Goal: Task Accomplishment & Management: Manage account settings

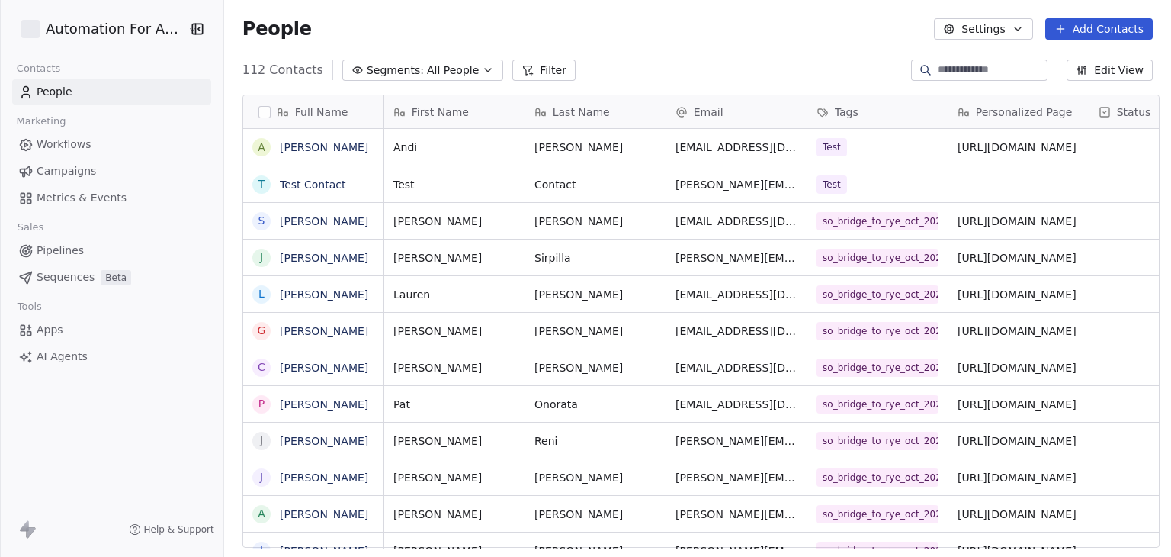
scroll to position [477, 943]
click at [83, 138] on span "Workflows" at bounding box center [64, 145] width 55 height 16
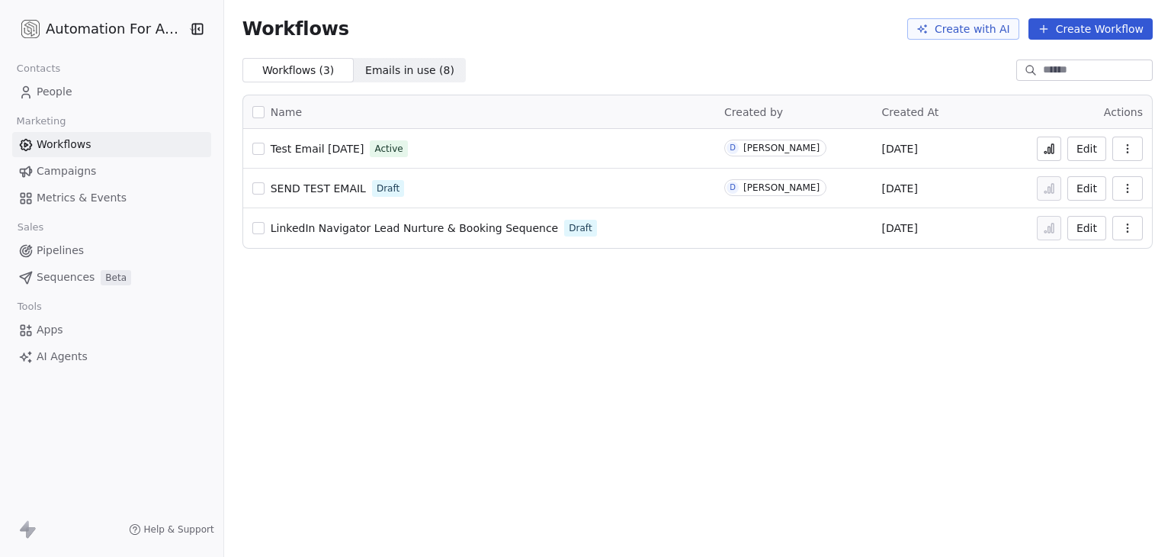
click at [71, 88] on link "People" at bounding box center [111, 91] width 199 height 25
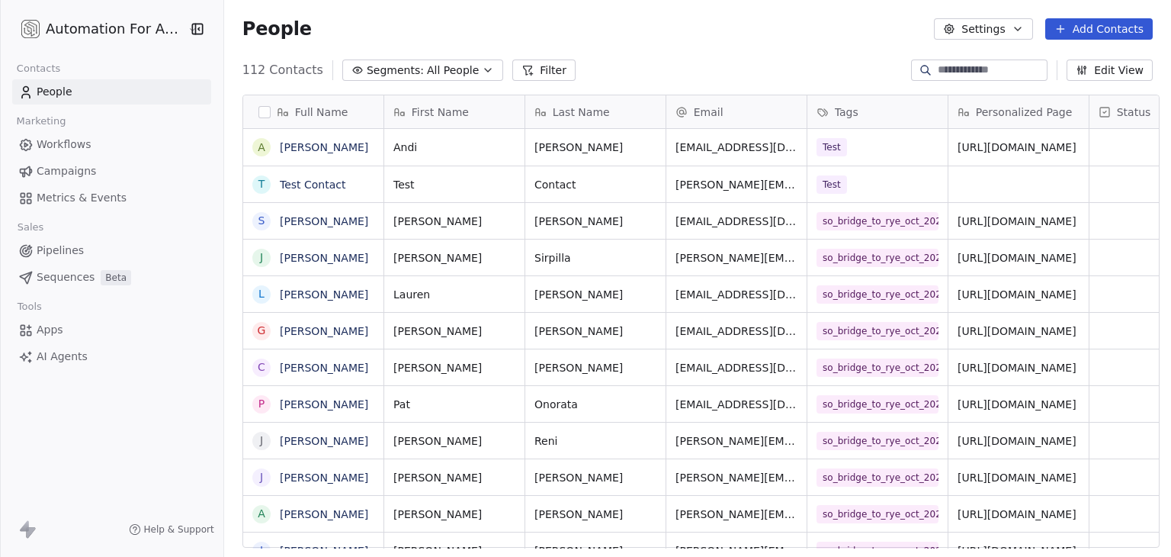
scroll to position [477, 943]
click at [1110, 71] on button "Edit View" at bounding box center [1110, 69] width 86 height 21
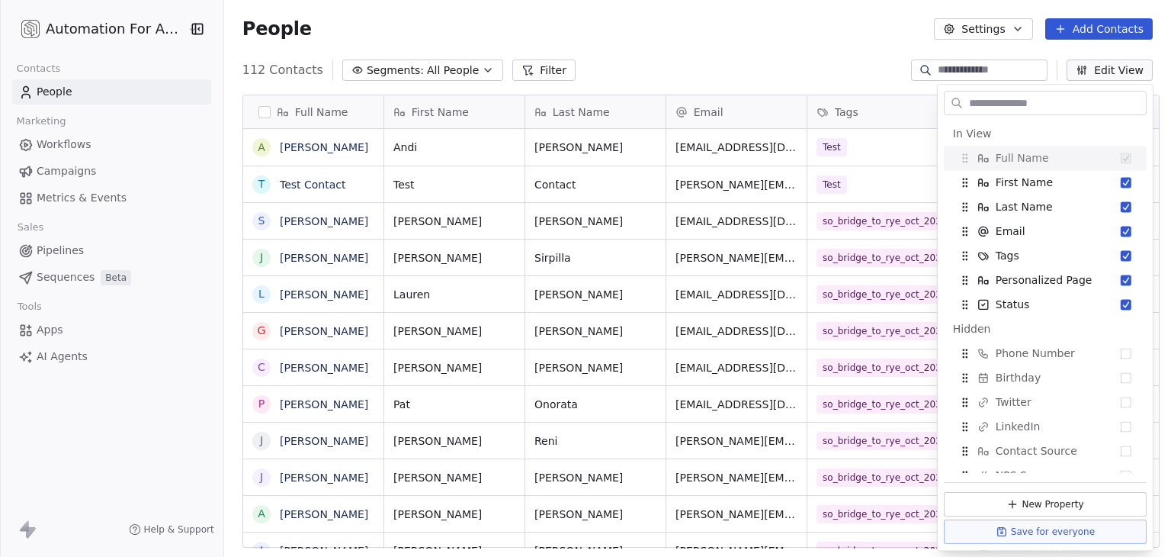
click at [1063, 108] on input "text" at bounding box center [1056, 103] width 180 height 22
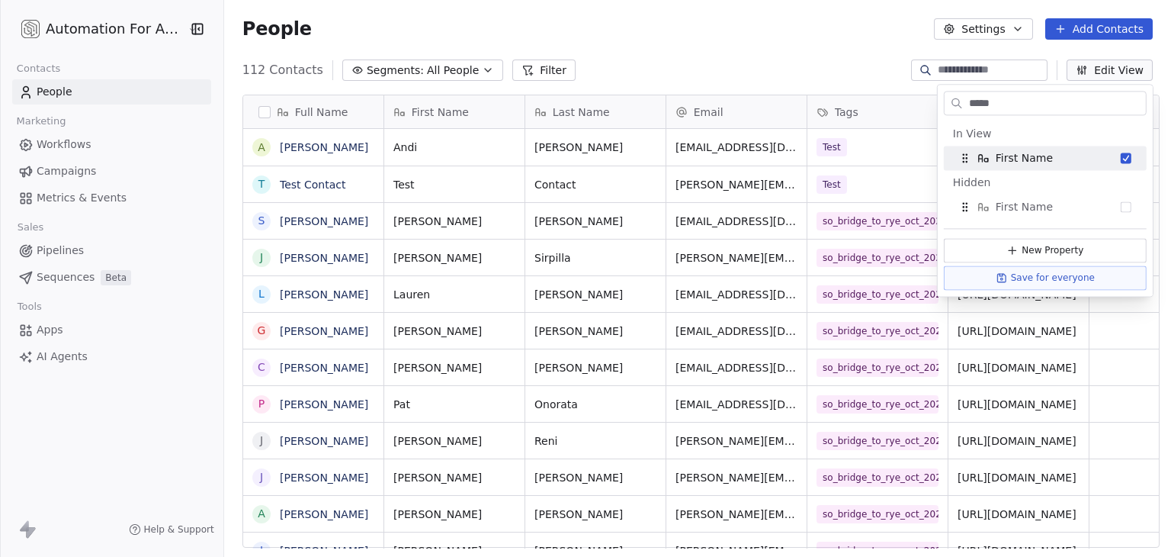
type input "*****"
click at [702, 48] on div "People Settings Add Contacts" at bounding box center [697, 29] width 947 height 58
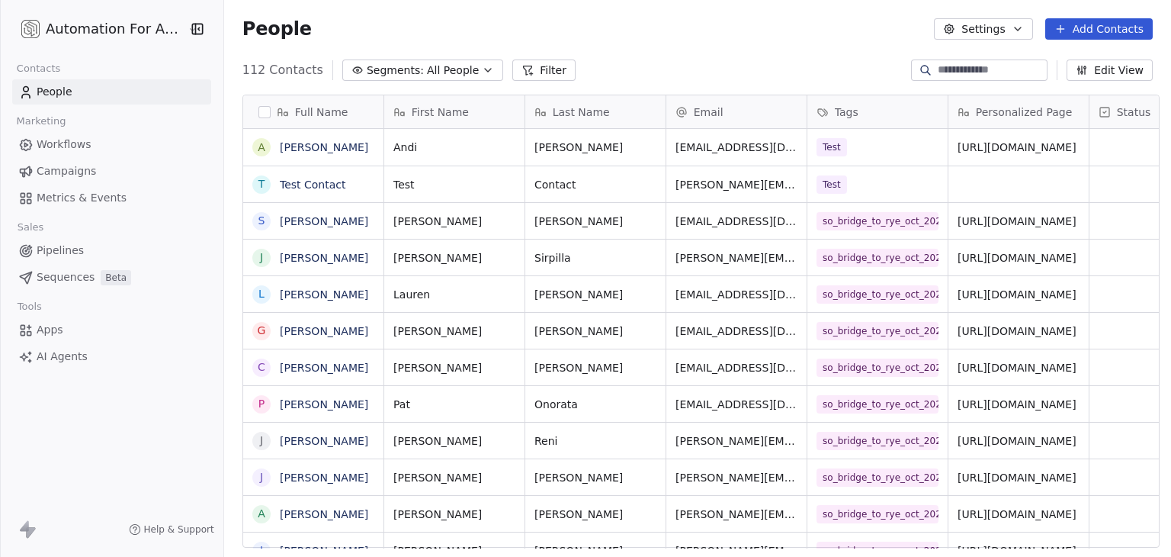
click at [947, 71] on input at bounding box center [991, 70] width 107 height 15
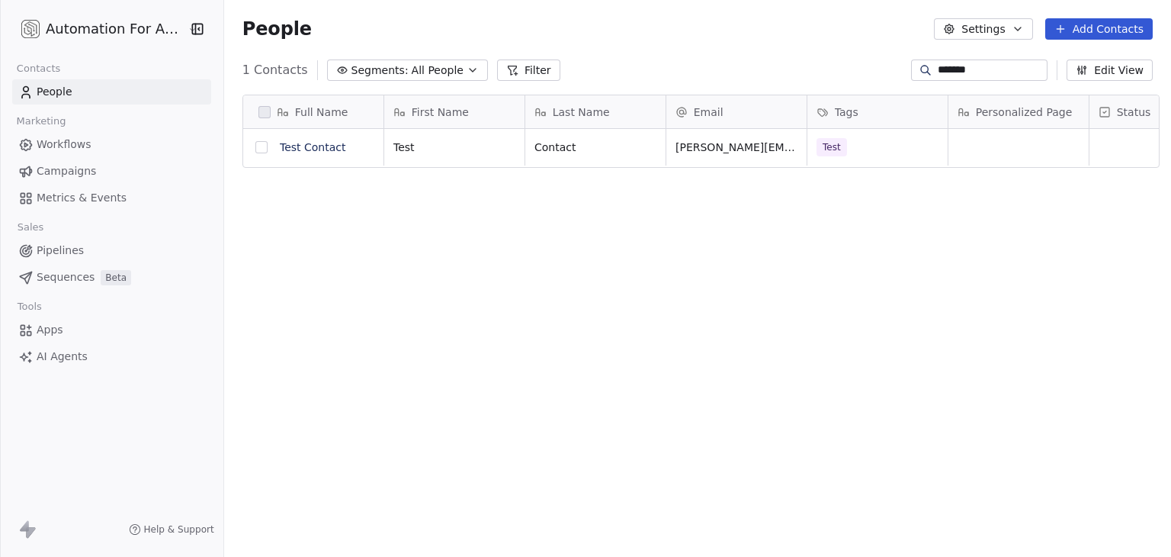
type input "*******"
click at [257, 147] on button "grid" at bounding box center [262, 147] width 12 height 12
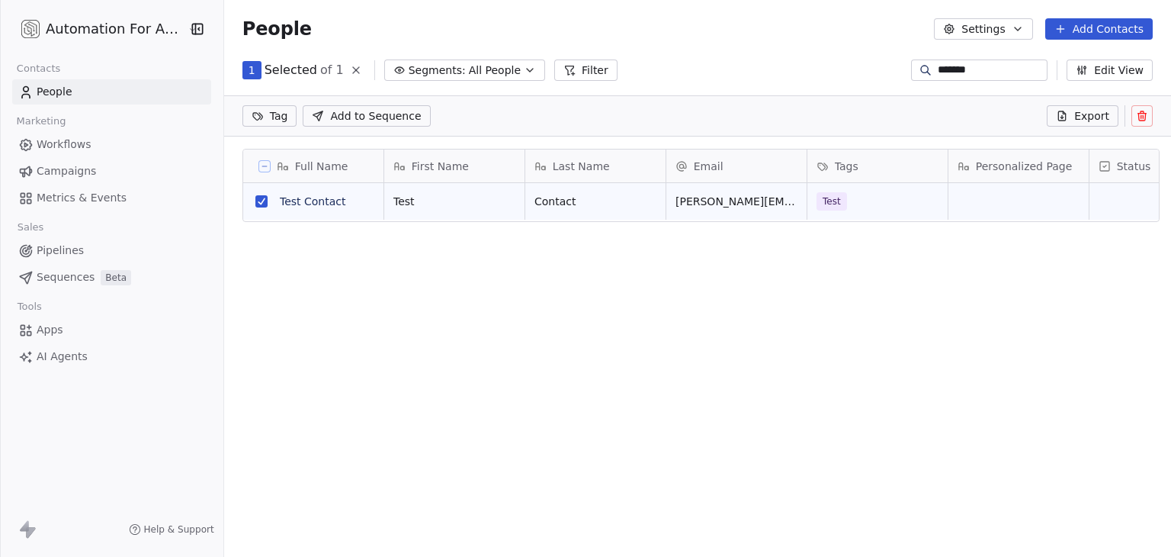
click at [1142, 117] on icon at bounding box center [1142, 116] width 0 height 3
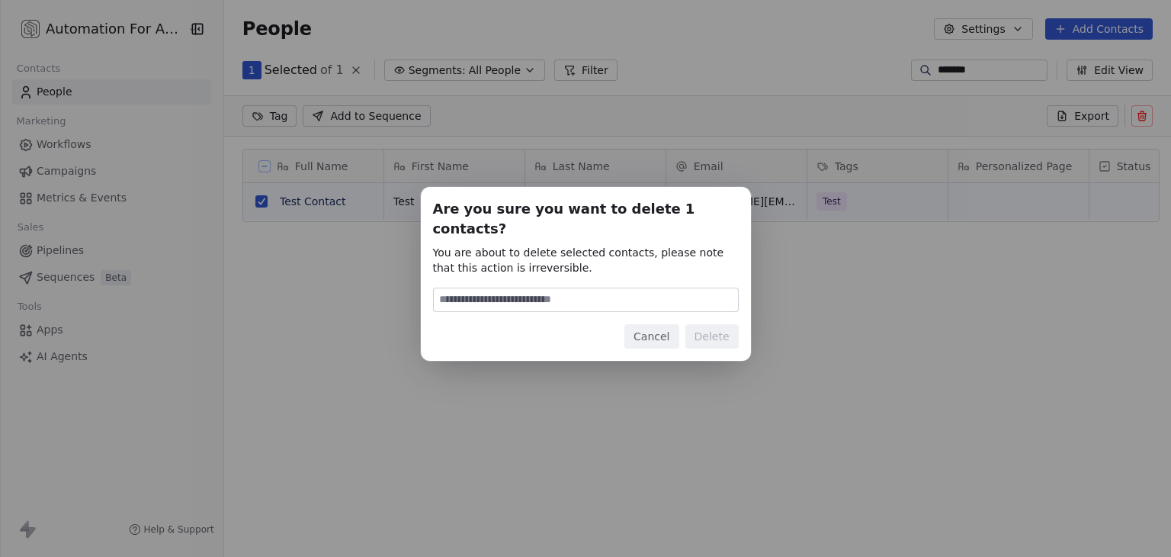
click at [566, 288] on input at bounding box center [586, 299] width 304 height 23
type input "******"
click at [719, 329] on button "Delete" at bounding box center [712, 336] width 53 height 24
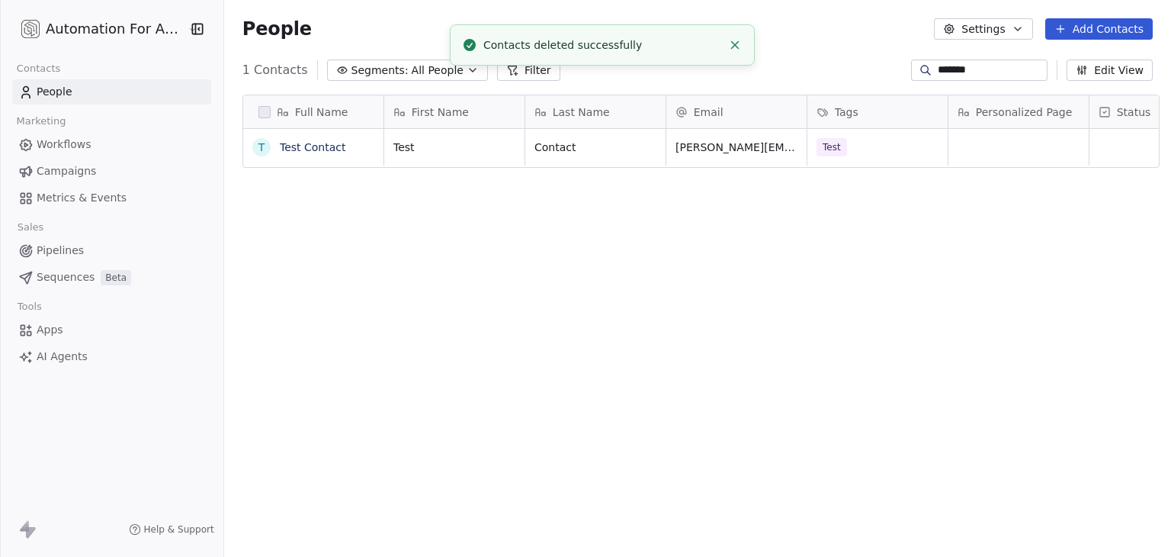
scroll to position [477, 943]
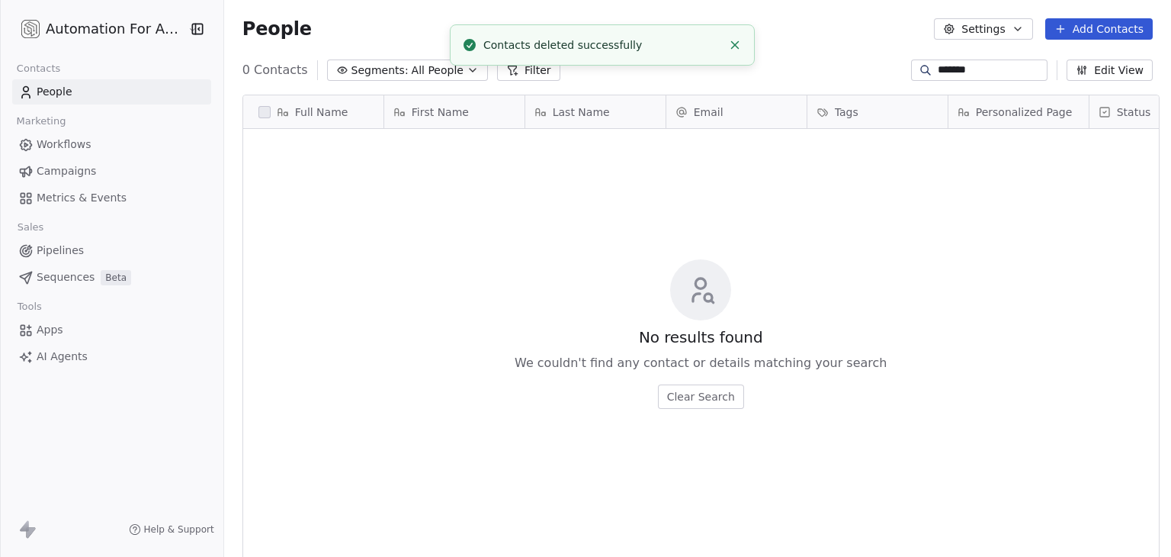
drag, startPoint x: 979, startPoint y: 73, endPoint x: 767, endPoint y: 53, distance: 212.2
click at [767, 53] on section "People Settings Add Contacts 0 Contacts Segments: All People Filter ******* Edi…" at bounding box center [697, 278] width 947 height 557
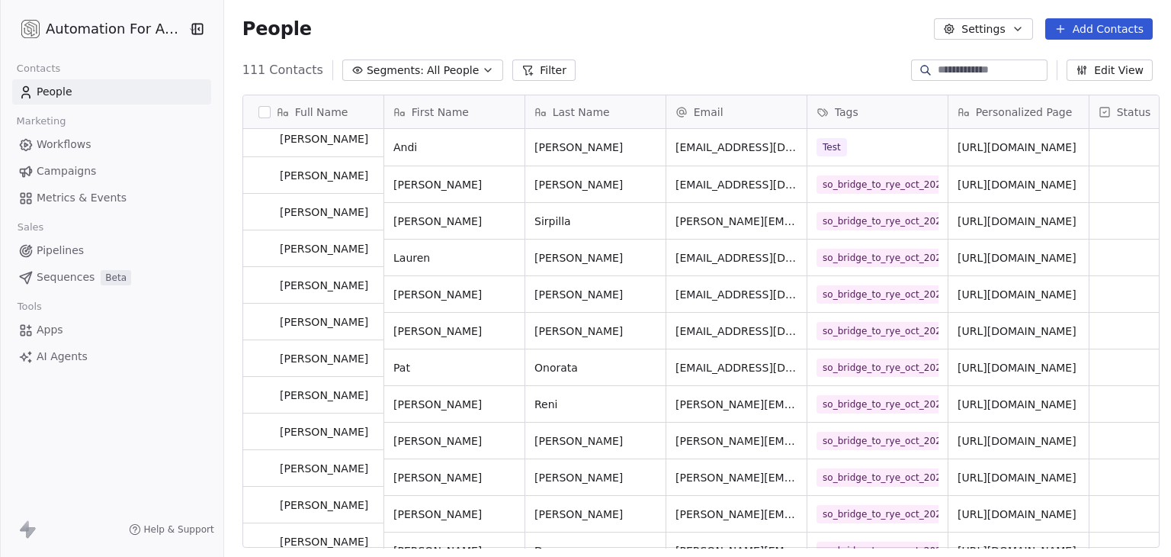
scroll to position [0, 0]
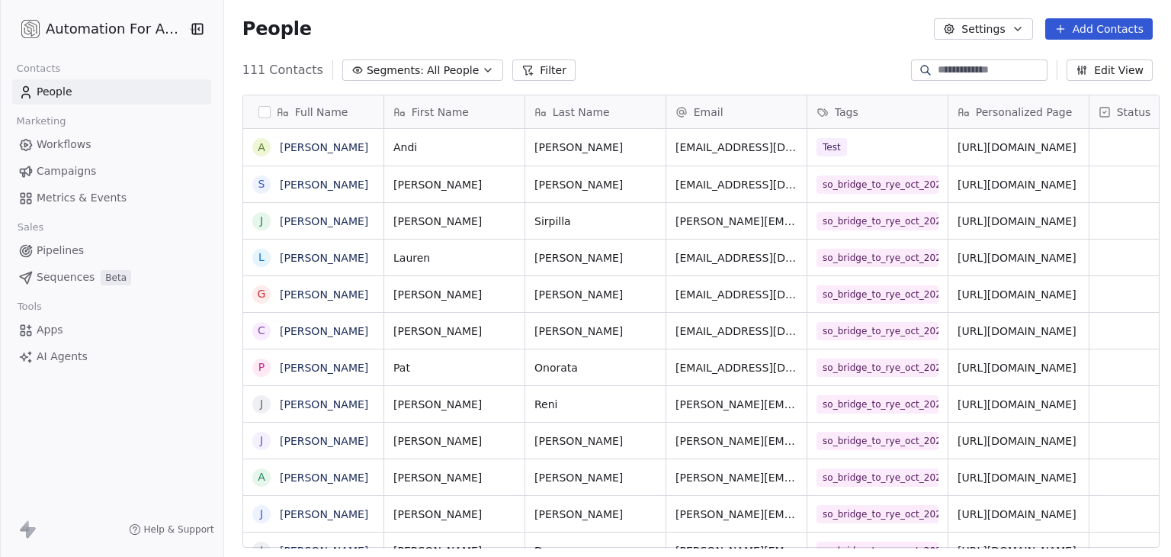
click at [1105, 33] on button "Add Contacts" at bounding box center [1100, 28] width 108 height 21
click at [1076, 58] on span "Create new contact" at bounding box center [1107, 62] width 104 height 16
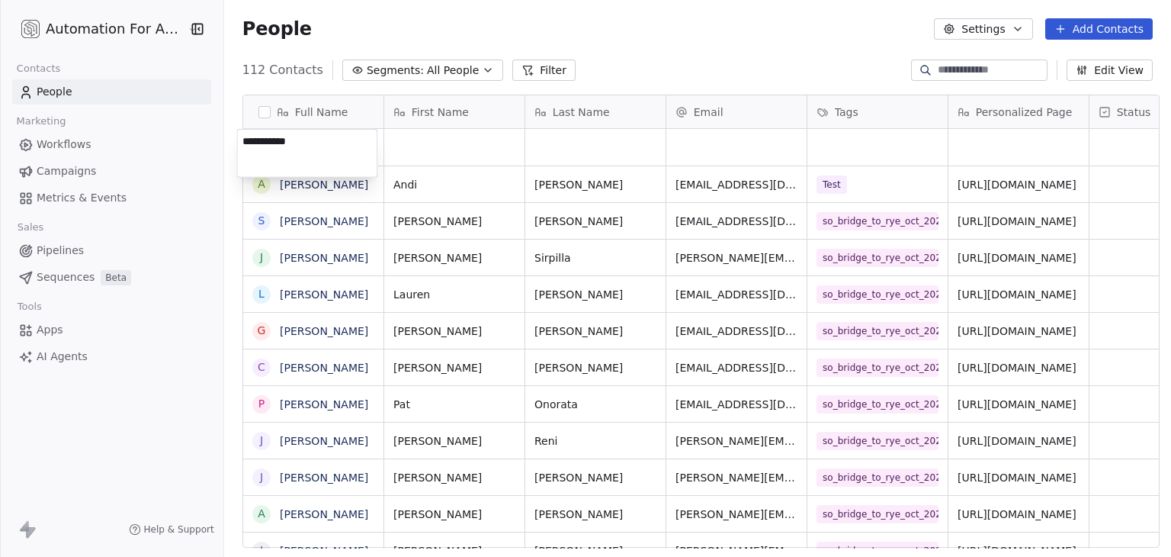
type textarea "**********"
click at [624, 47] on html "Automation For Agencies Contacts People Marketing Workflows Campaigns Metrics &…" at bounding box center [585, 278] width 1171 height 557
click at [378, 31] on div "People Settings Add Contacts" at bounding box center [698, 28] width 911 height 21
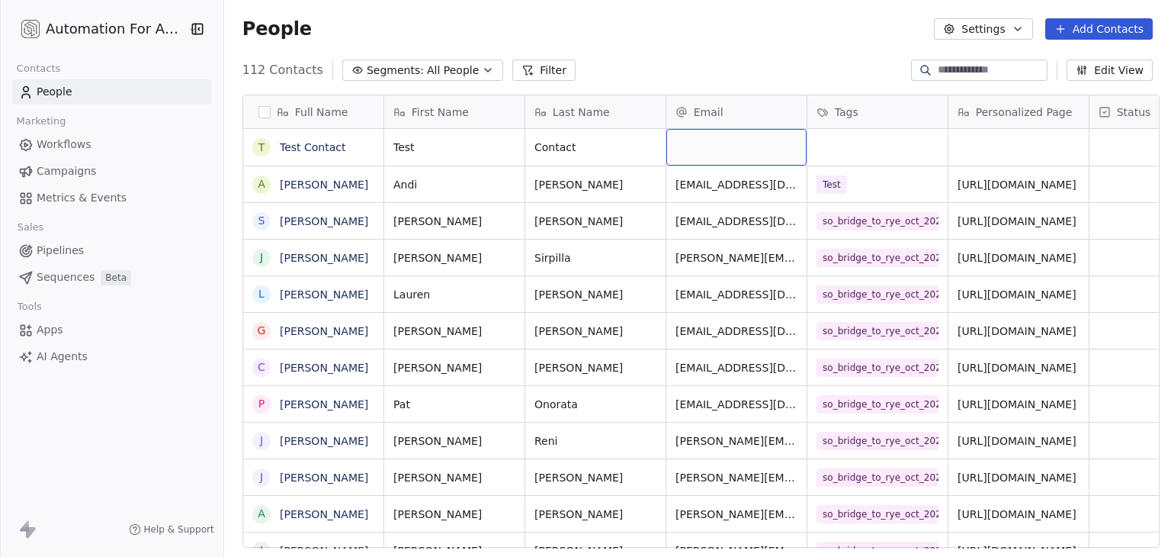
click at [699, 158] on div "grid" at bounding box center [737, 147] width 140 height 37
type input "**********"
click at [709, 63] on html "Automation For Agencies Contacts People Marketing Workflows Campaigns Metrics &…" at bounding box center [585, 278] width 1171 height 557
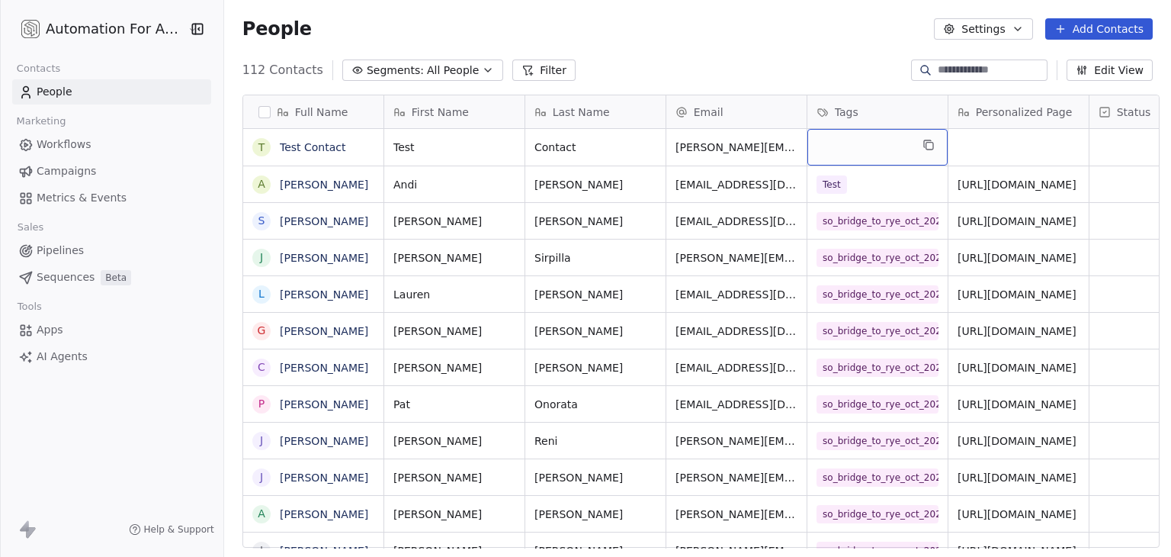
click at [866, 147] on div "grid" at bounding box center [878, 147] width 140 height 37
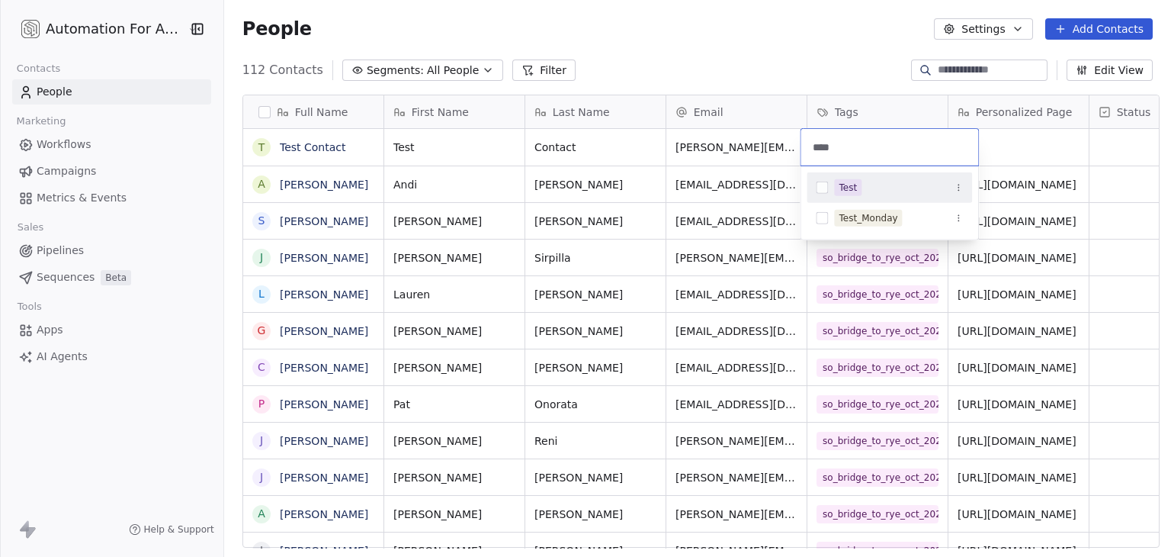
type input "****"
click at [820, 188] on button "Suggestions" at bounding box center [822, 188] width 12 height 12
click at [734, 68] on html "Automation For Agencies Contacts People Marketing Workflows Campaigns Metrics &…" at bounding box center [585, 278] width 1171 height 557
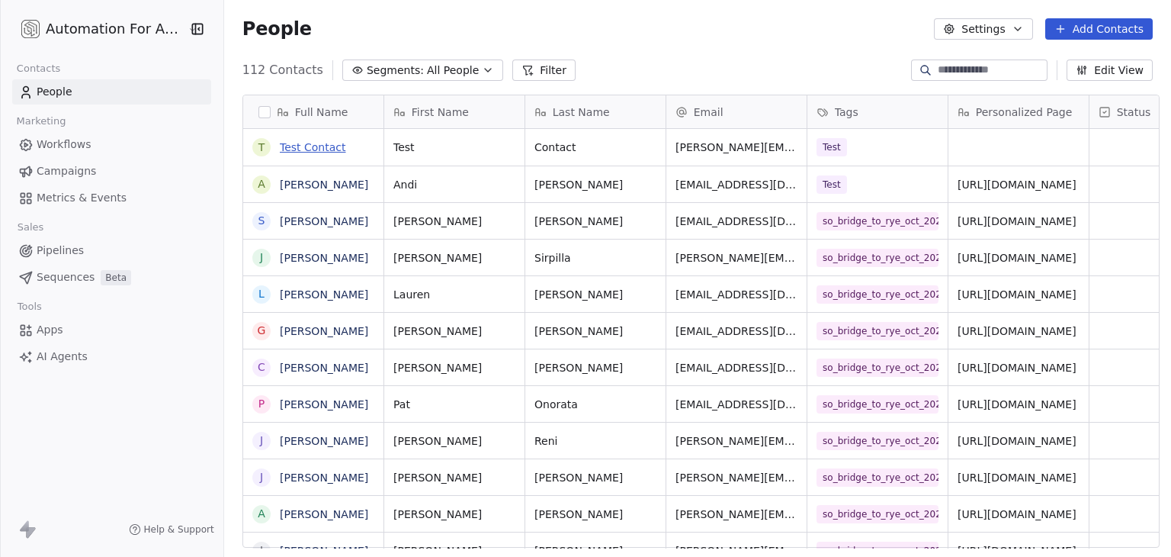
click at [281, 144] on link "Test Contact" at bounding box center [313, 147] width 66 height 12
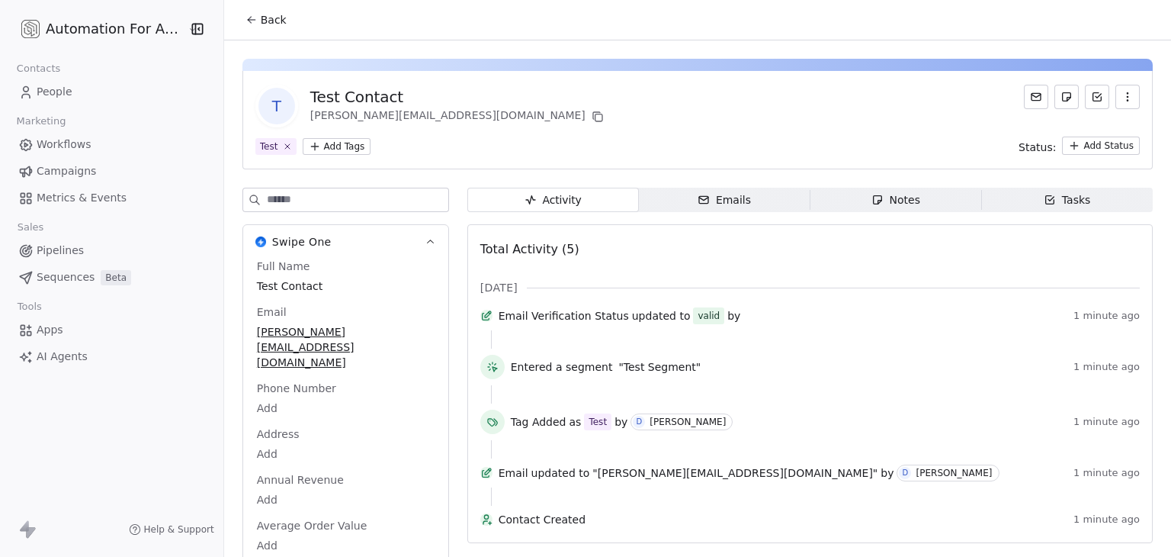
click at [275, 26] on span "Back" at bounding box center [274, 19] width 26 height 15
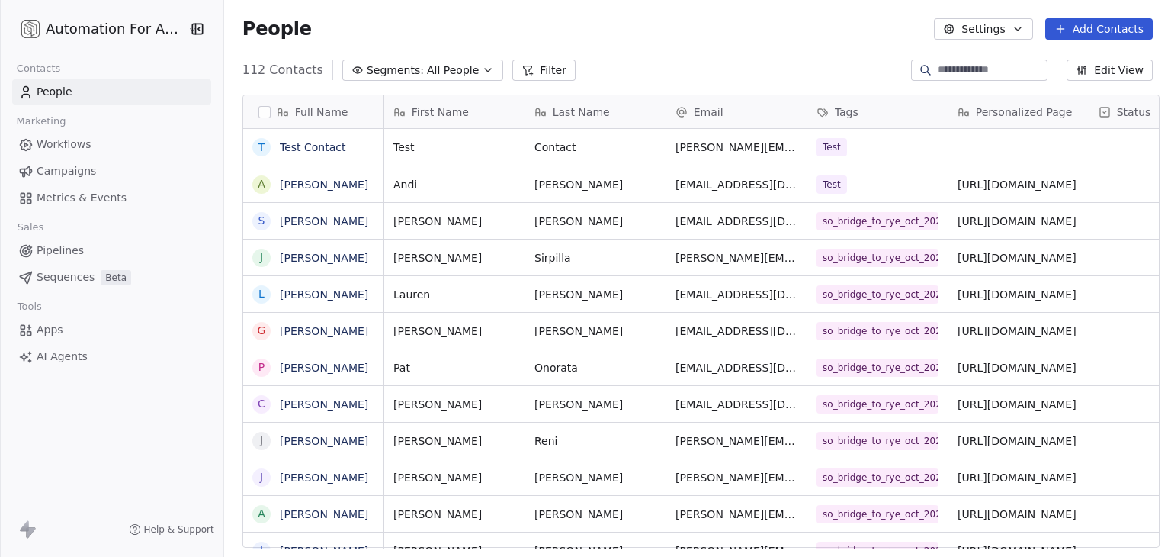
scroll to position [477, 943]
click at [294, 146] on link "Test Contact" at bounding box center [313, 147] width 66 height 12
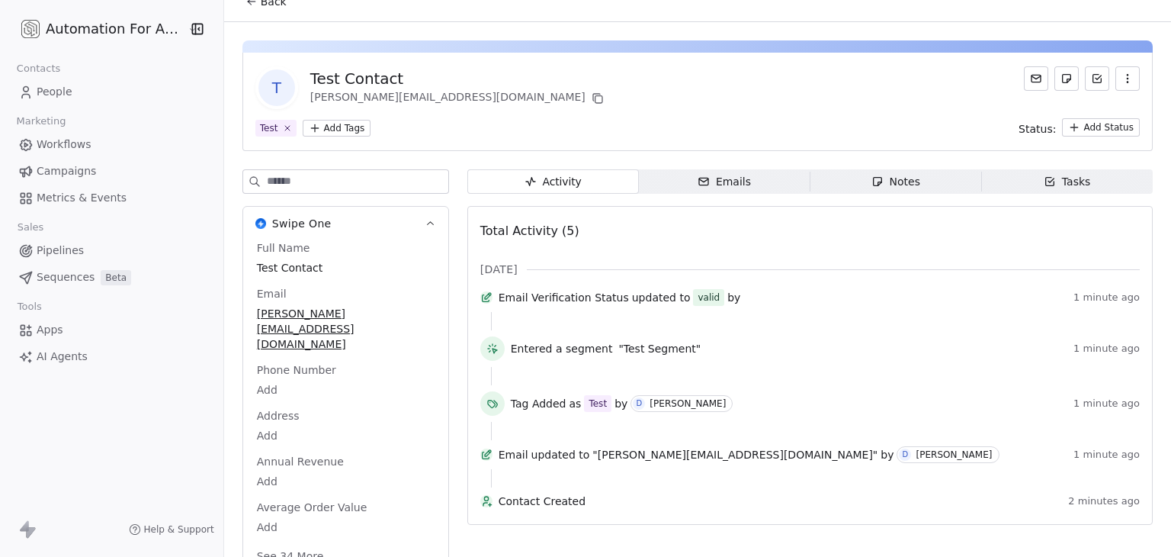
scroll to position [19, 0]
click at [265, 5] on span "Back" at bounding box center [274, 0] width 26 height 15
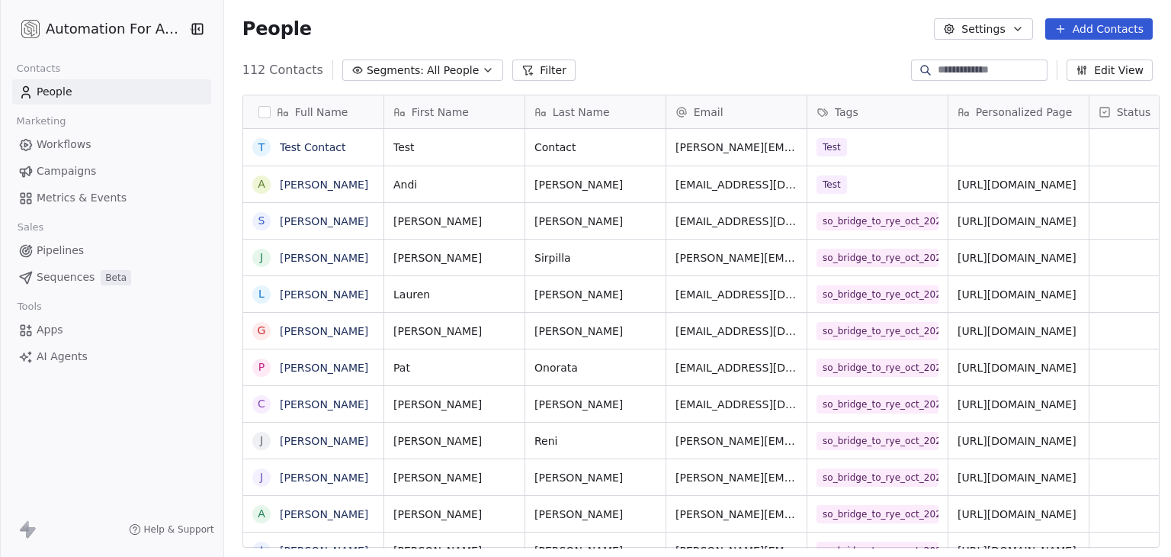
scroll to position [477, 943]
click at [323, 147] on link "Test Contact" at bounding box center [313, 147] width 66 height 12
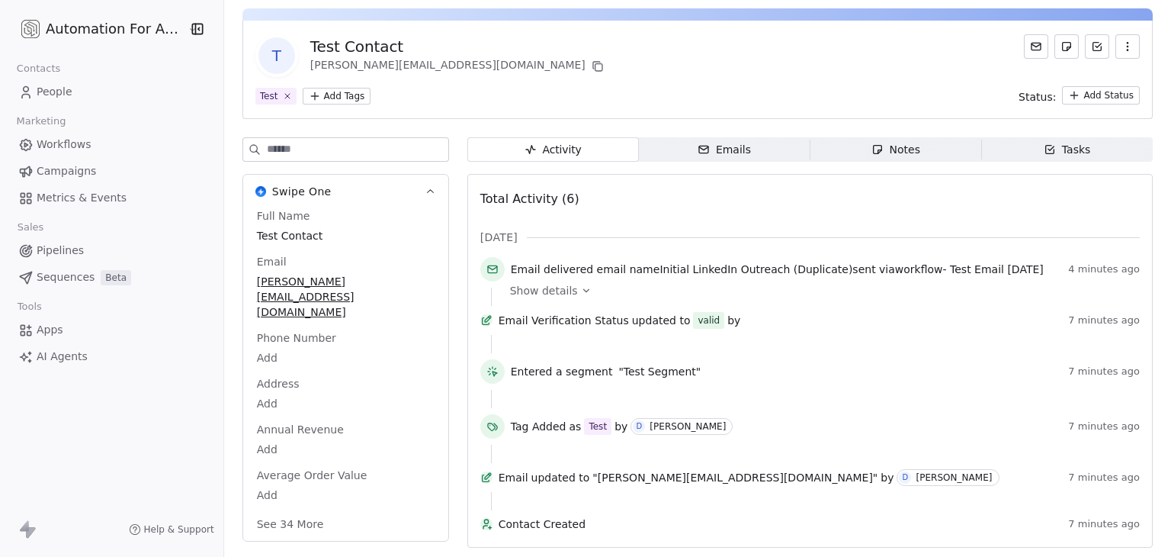
scroll to position [74, 0]
click at [564, 283] on span "Show details" at bounding box center [544, 290] width 68 height 15
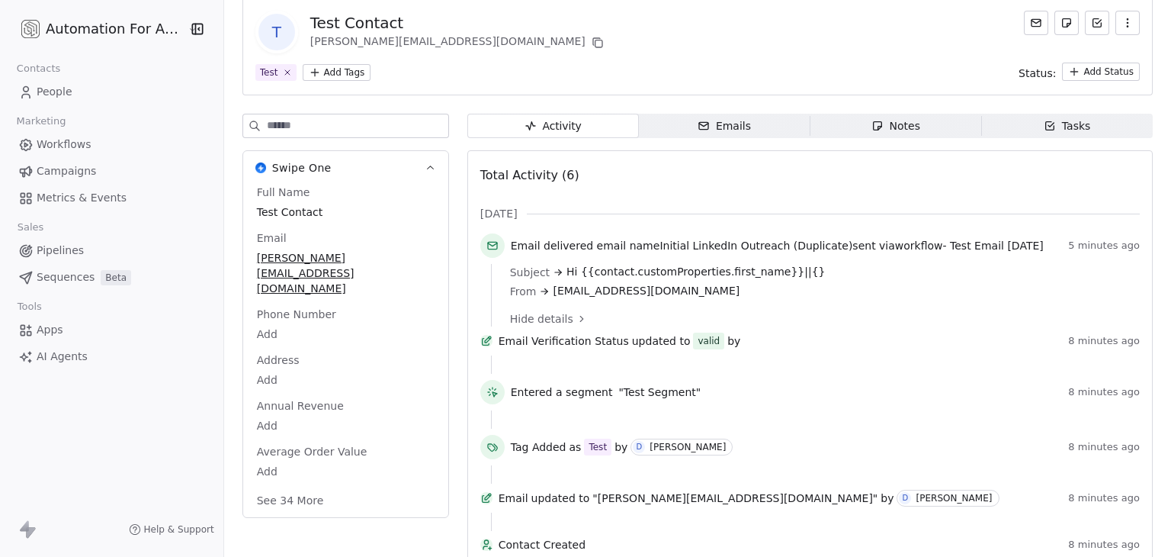
click at [577, 320] on icon at bounding box center [582, 318] width 11 height 11
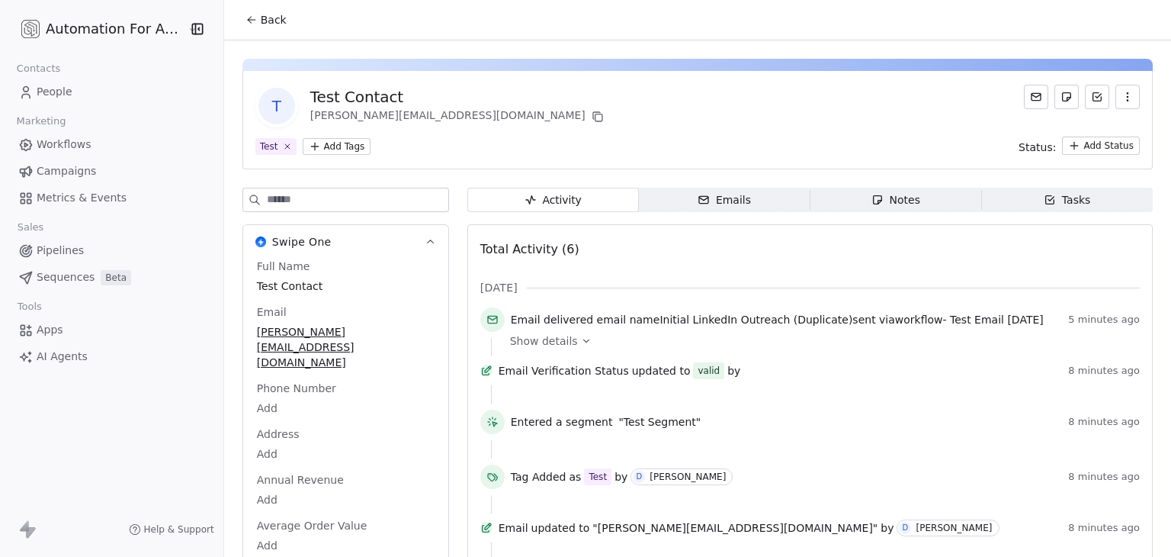
click at [246, 21] on icon at bounding box center [252, 20] width 12 height 12
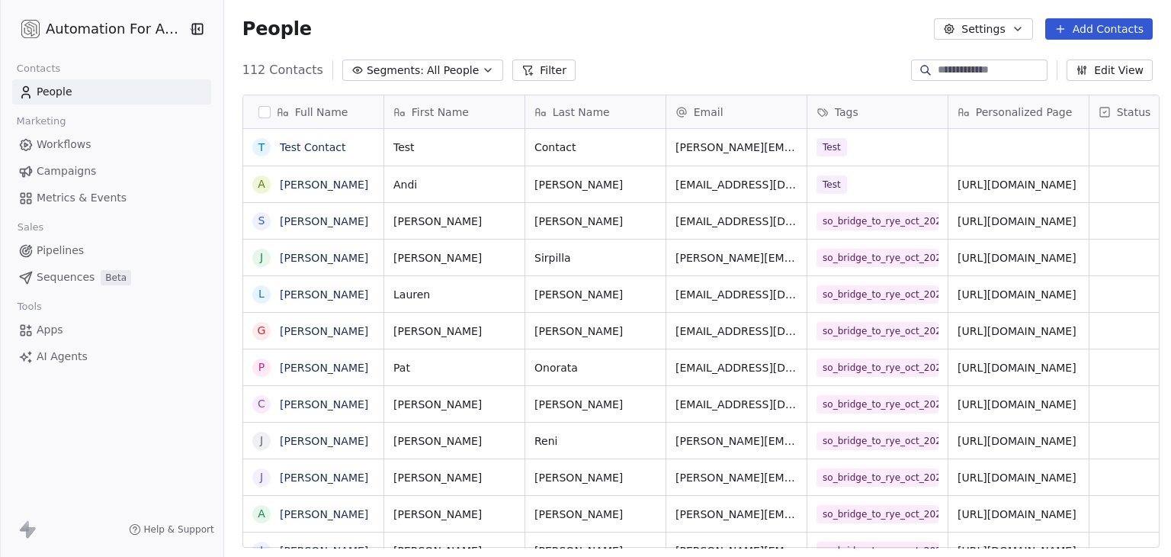
scroll to position [477, 943]
click at [114, 27] on html "Automation For Agencies Contacts People Marketing Workflows Campaigns Metrics &…" at bounding box center [585, 278] width 1171 height 557
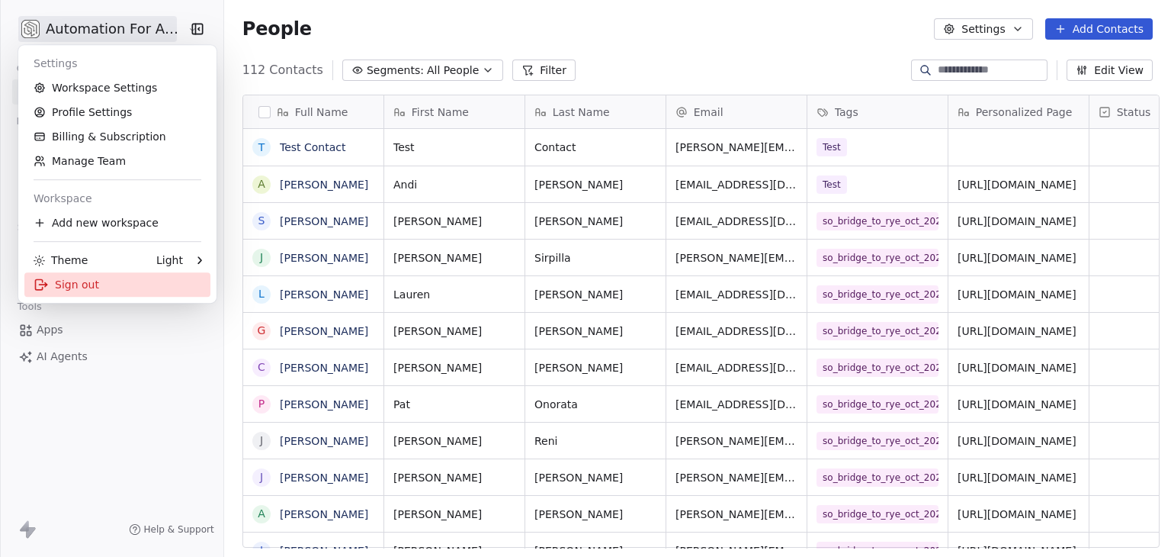
click at [83, 288] on div "Sign out" at bounding box center [117, 284] width 186 height 24
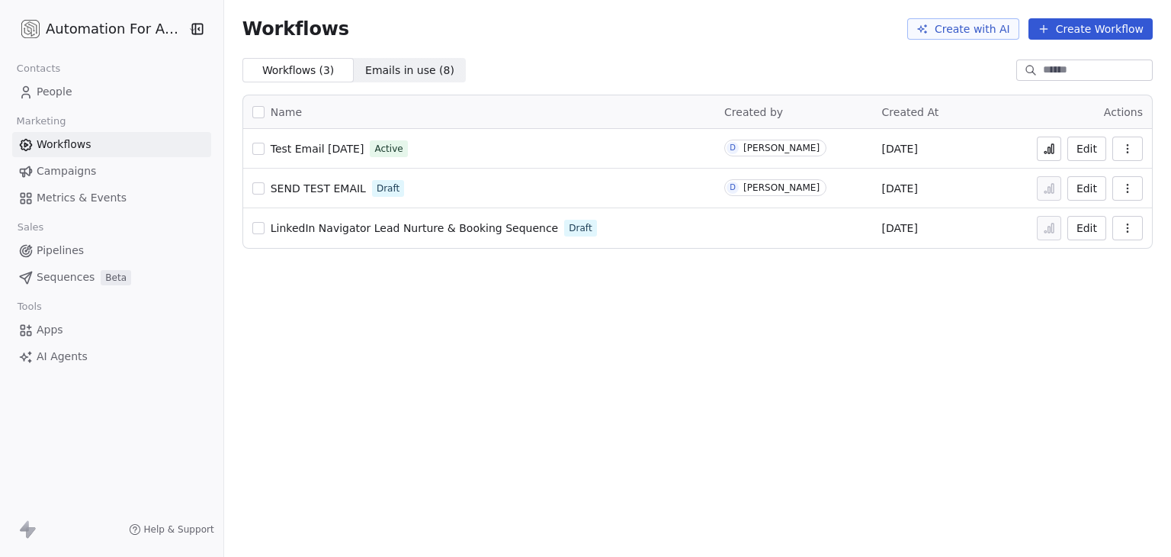
click at [1049, 149] on icon at bounding box center [1050, 150] width 2 height 6
click at [854, 328] on div "Workflows Create with AI Create Workflow Workflows ( 3 ) Workflows ( 3 ) Emails…" at bounding box center [697, 278] width 947 height 557
click at [1051, 149] on icon at bounding box center [1050, 150] width 2 height 6
click at [1059, 141] on button at bounding box center [1049, 149] width 24 height 24
click at [319, 143] on span "Test Email [DATE]" at bounding box center [318, 149] width 94 height 12
